Goal: Information Seeking & Learning: Learn about a topic

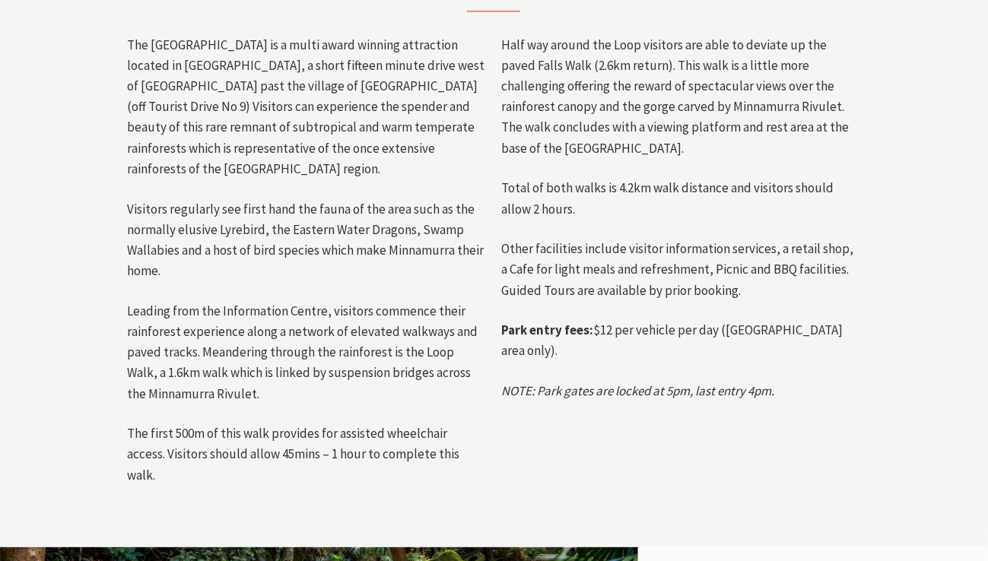
scroll to position [818, 0]
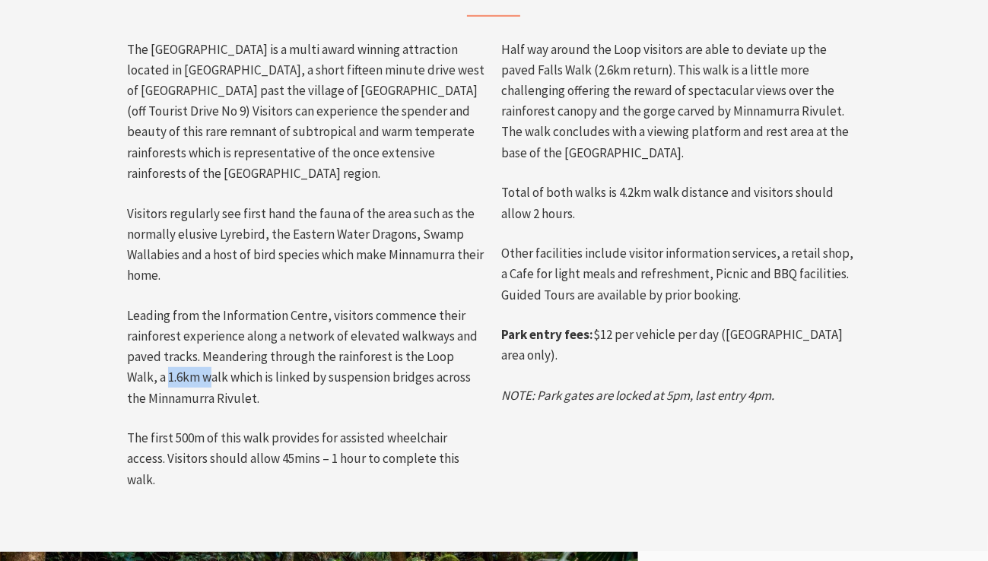
drag, startPoint x: 135, startPoint y: 354, endPoint x: 179, endPoint y: 349, distance: 43.7
click at [179, 354] on p "Leading from the Information Centre, visitors commence their rainforest experie…" at bounding box center [306, 357] width 359 height 103
click at [225, 357] on p "Leading from the Information Centre, visitors commence their rainforest experie…" at bounding box center [306, 357] width 359 height 103
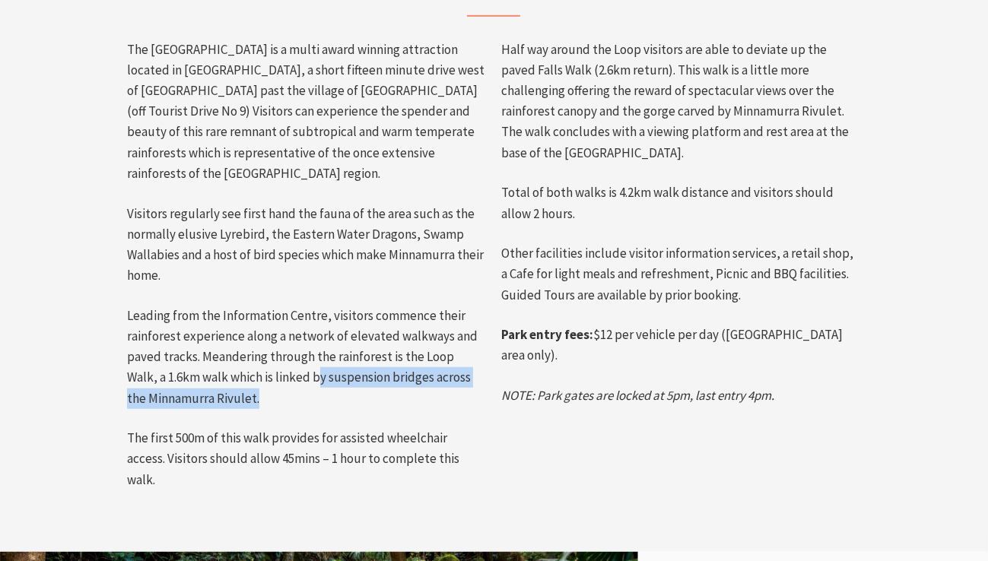
drag, startPoint x: 289, startPoint y: 354, endPoint x: 337, endPoint y: 357, distance: 48.0
click at [347, 363] on p "Leading from the Information Centre, visitors commence their rainforest experie…" at bounding box center [306, 357] width 359 height 103
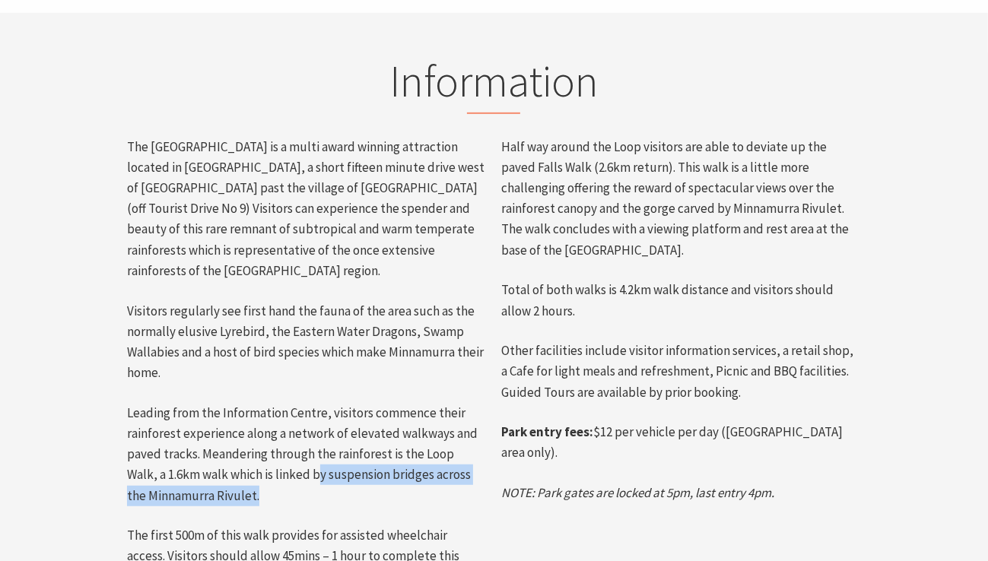
scroll to position [736, 0]
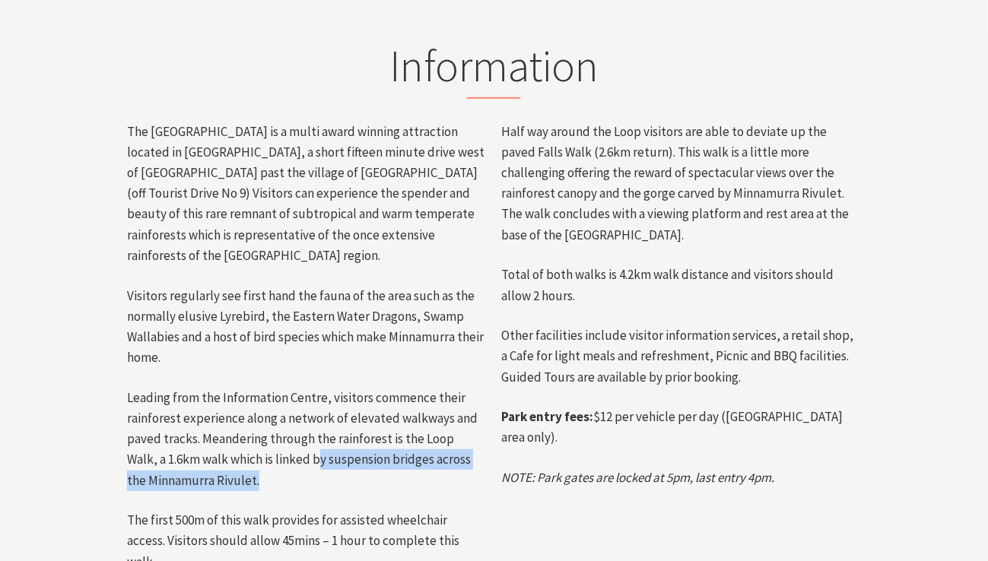
drag, startPoint x: 587, startPoint y: 393, endPoint x: 660, endPoint y: 402, distance: 73.5
click at [660, 407] on p "Park entry fees: $12 per vehicle per day ([GEOGRAPHIC_DATA] area only)." at bounding box center [680, 427] width 359 height 41
click at [636, 407] on p "Park entry fees: $12 per vehicle per day ([GEOGRAPHIC_DATA] area only)." at bounding box center [680, 427] width 359 height 41
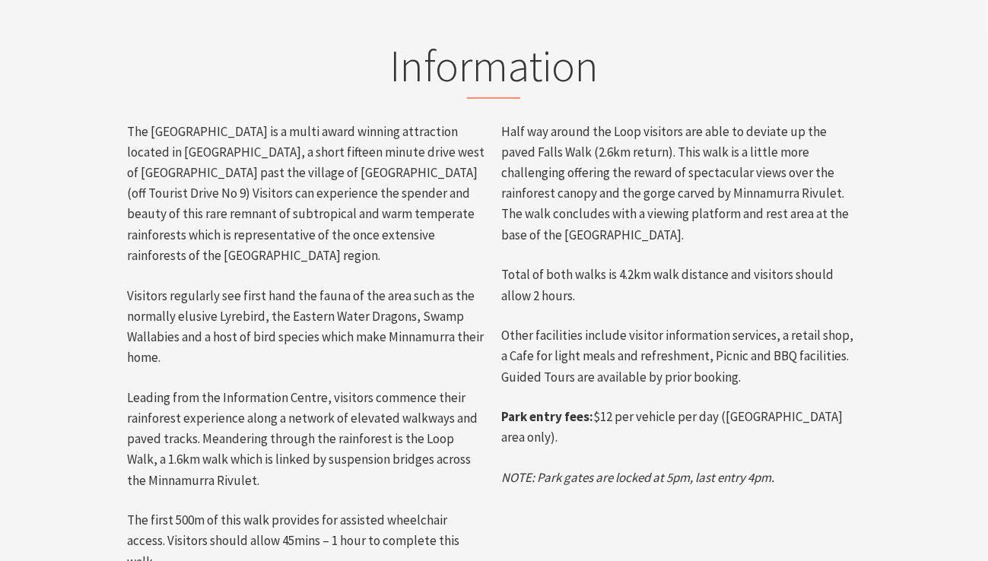
click at [609, 407] on p "Park entry fees: $12 per vehicle per day ([GEOGRAPHIC_DATA] area only)." at bounding box center [680, 427] width 359 height 41
click at [602, 363] on div "Half way around the Loop visitors are able to deviate up the paved Falls Walk (…" at bounding box center [681, 305] width 374 height 367
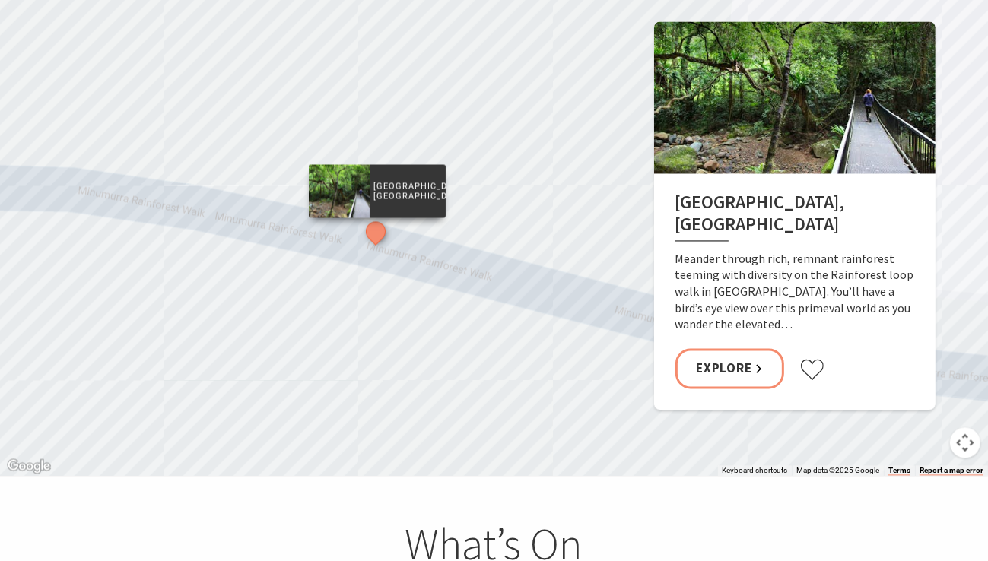
scroll to position [2482, 0]
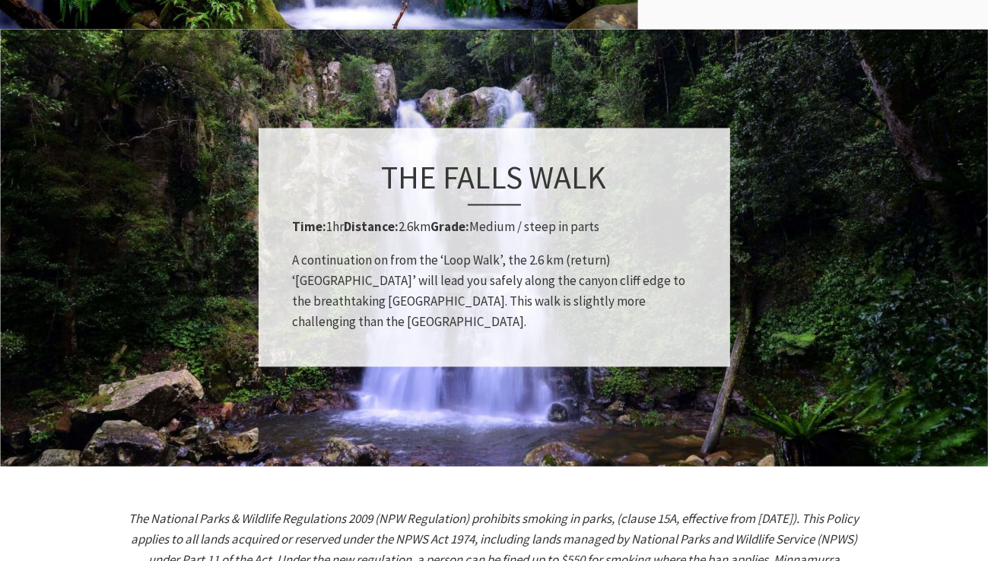
scroll to position [1690, 0]
